Goal: Navigation & Orientation: Find specific page/section

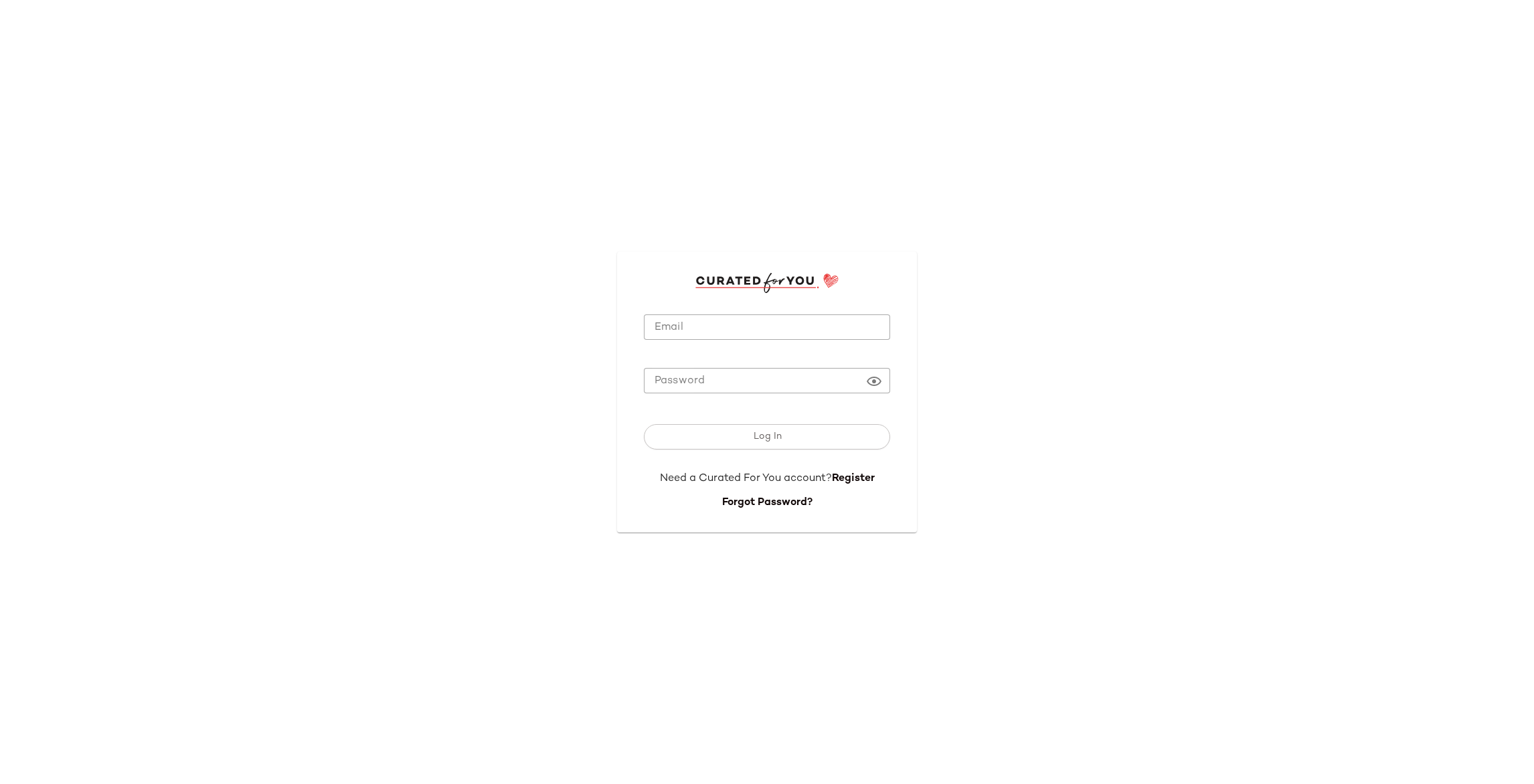
click at [706, 315] on input "Email" at bounding box center [767, 328] width 247 height 26
click at [700, 329] on input "Email" at bounding box center [767, 328] width 247 height 26
type input "**********"
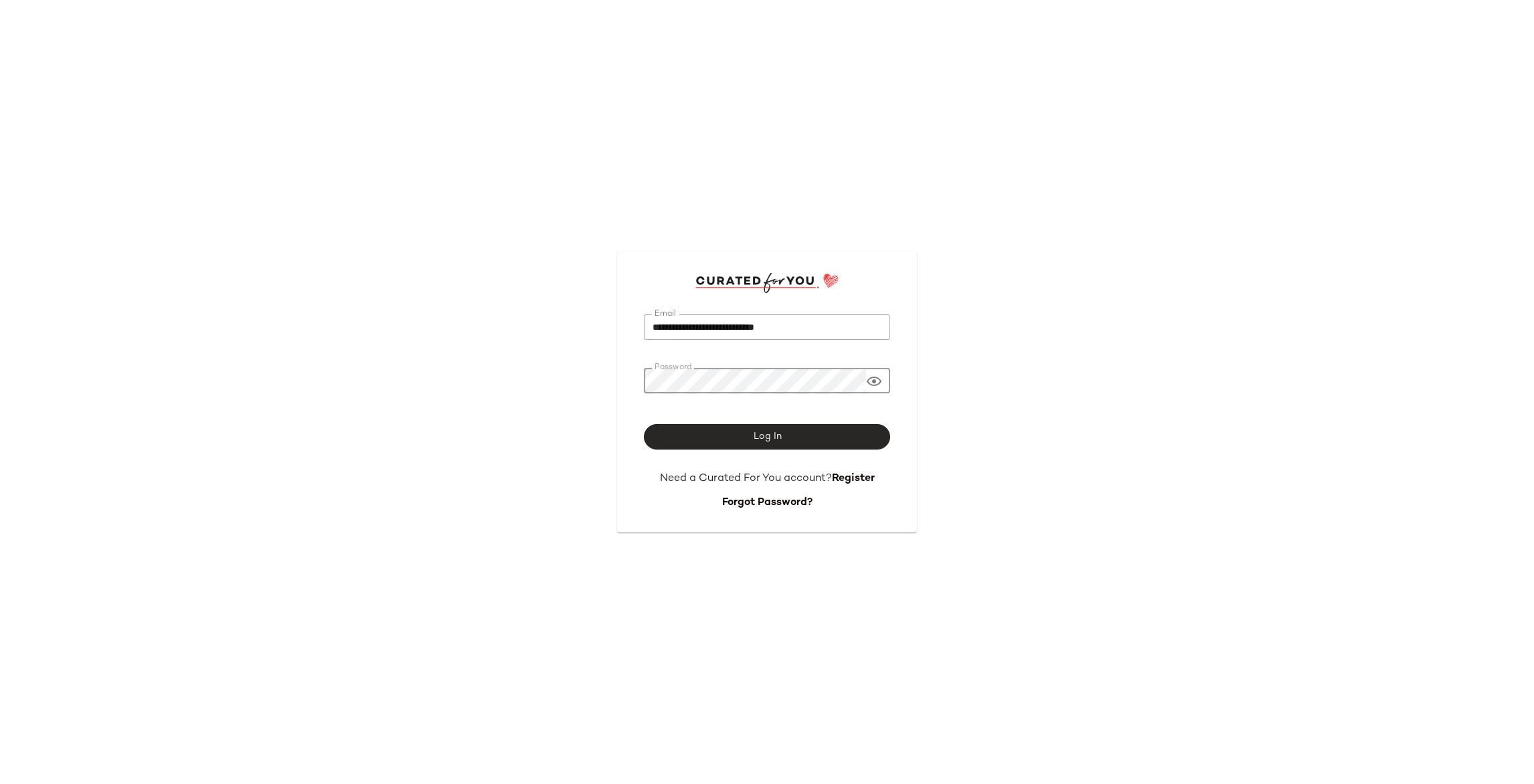
click at [753, 432] on span "Log In" at bounding box center [767, 436] width 28 height 10
